Goal: Navigation & Orientation: Find specific page/section

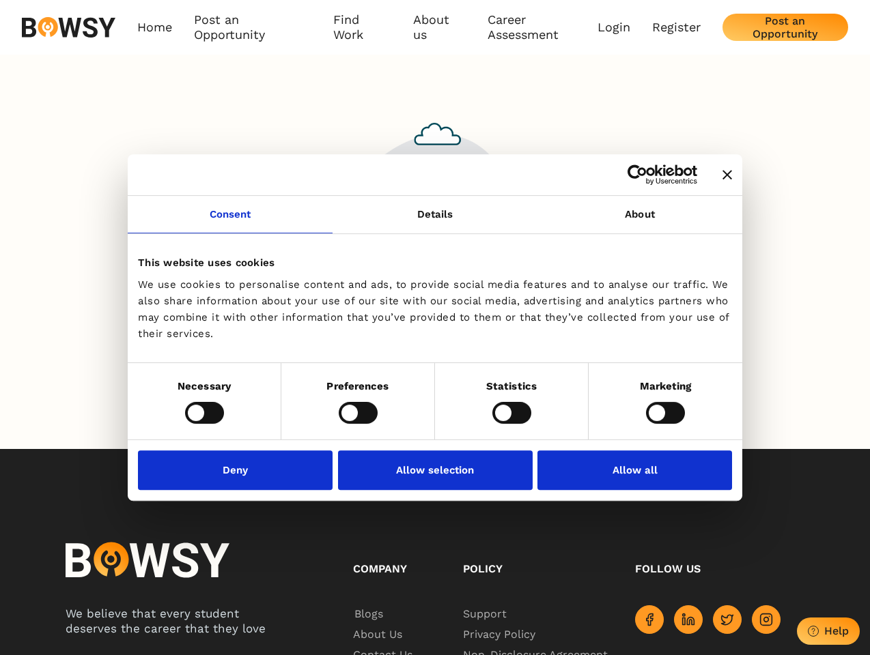
click at [722, 175] on icon "Close banner" at bounding box center [727, 175] width 10 height 10
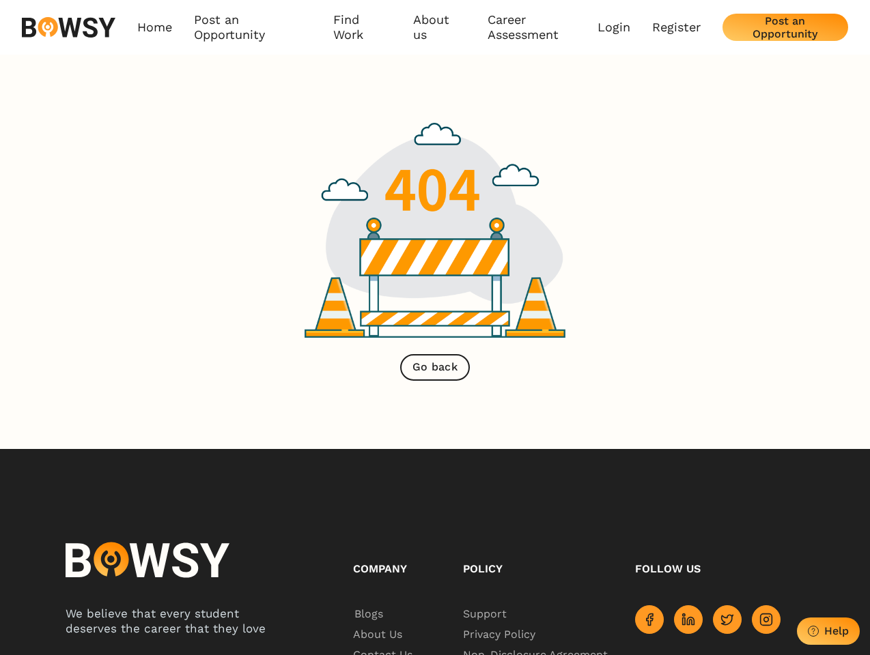
click at [230, 223] on link "Consent" at bounding box center [230, 215] width 205 height 38
click at [435, 223] on img at bounding box center [434, 230] width 261 height 215
click at [640, 223] on div at bounding box center [435, 230] width 870 height 215
click at [204, 412] on div "Home Post an Opportunity Bowsy Projects Post Work Find Work How it Works Regist…" at bounding box center [435, 411] width 870 height 822
click at [358, 412] on div "Home Post an Opportunity Bowsy Projects Post Work Find Work How it Works Regist…" at bounding box center [435, 411] width 870 height 822
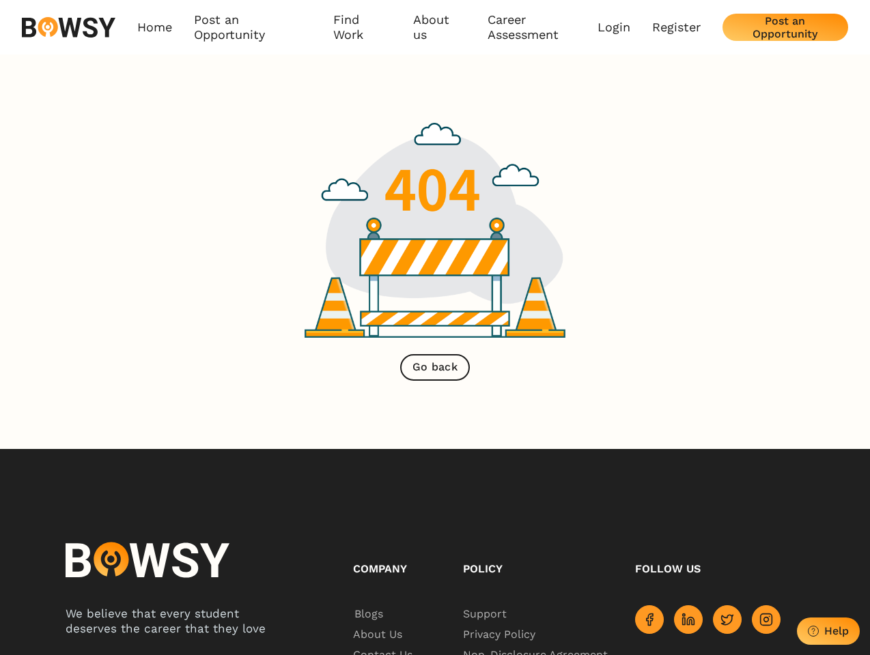
click at [511, 412] on div "Home Post an Opportunity Bowsy Projects Post Work Find Work How it Works Regist…" at bounding box center [435, 411] width 870 height 822
click at [665, 412] on div "Home Post an Opportunity Bowsy Projects Post Work Find Work How it Works Regist…" at bounding box center [435, 411] width 870 height 822
click at [239, 470] on div "We believe that every student deserves the career that they love Company Blogs …" at bounding box center [435, 567] width 739 height 237
click at [435, 470] on div "Company Blogs About Us Contact Us Schedule a Call Policy Support Privacy Policy…" at bounding box center [571, 567] width 465 height 237
